Goal: Transaction & Acquisition: Purchase product/service

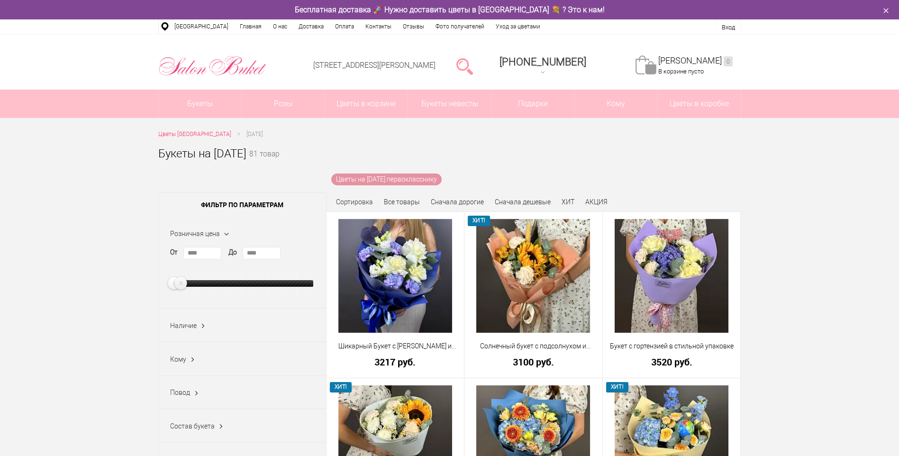
type input "****"
click at [179, 278] on ins at bounding box center [176, 283] width 16 height 16
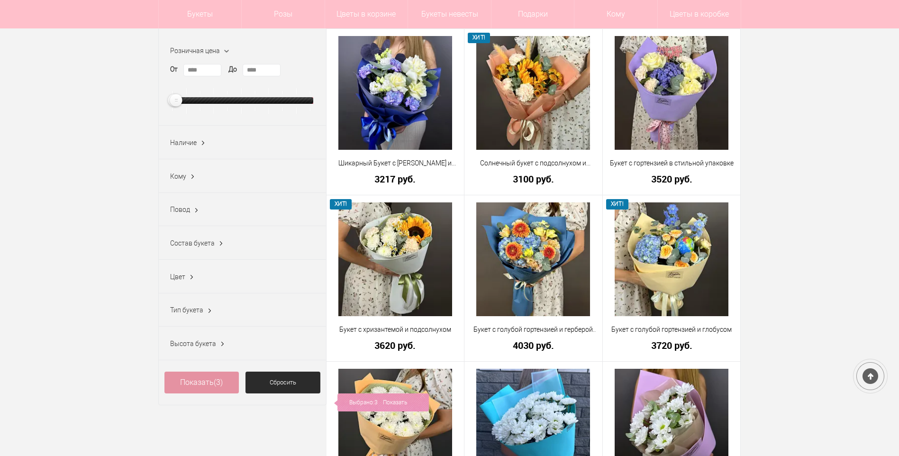
scroll to position [189, 0]
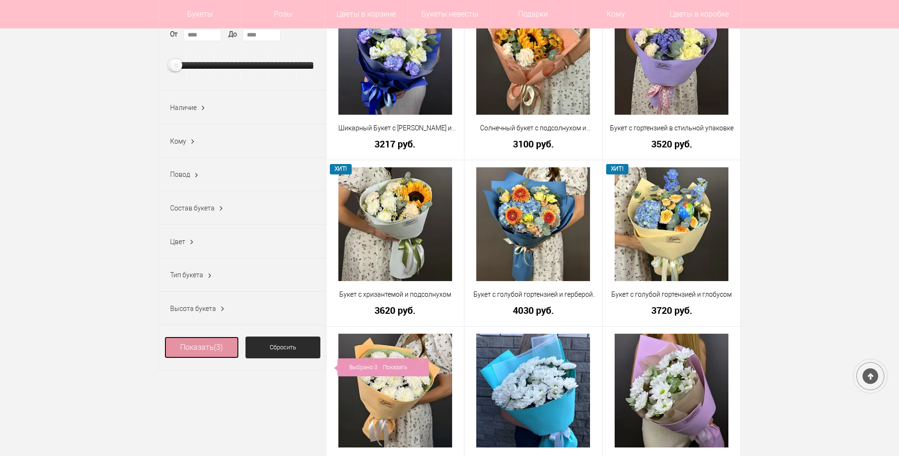
click at [199, 355] on link "Показать (3)" at bounding box center [201, 347] width 75 height 22
